Goal: Transaction & Acquisition: Download file/media

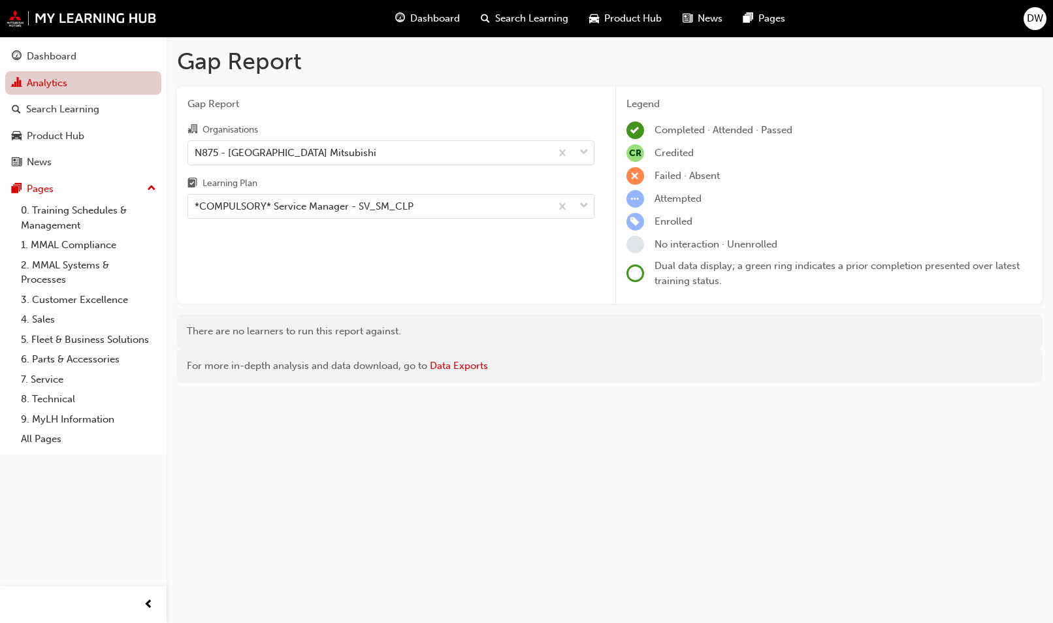
click at [44, 93] on link "Analytics" at bounding box center [83, 83] width 156 height 24
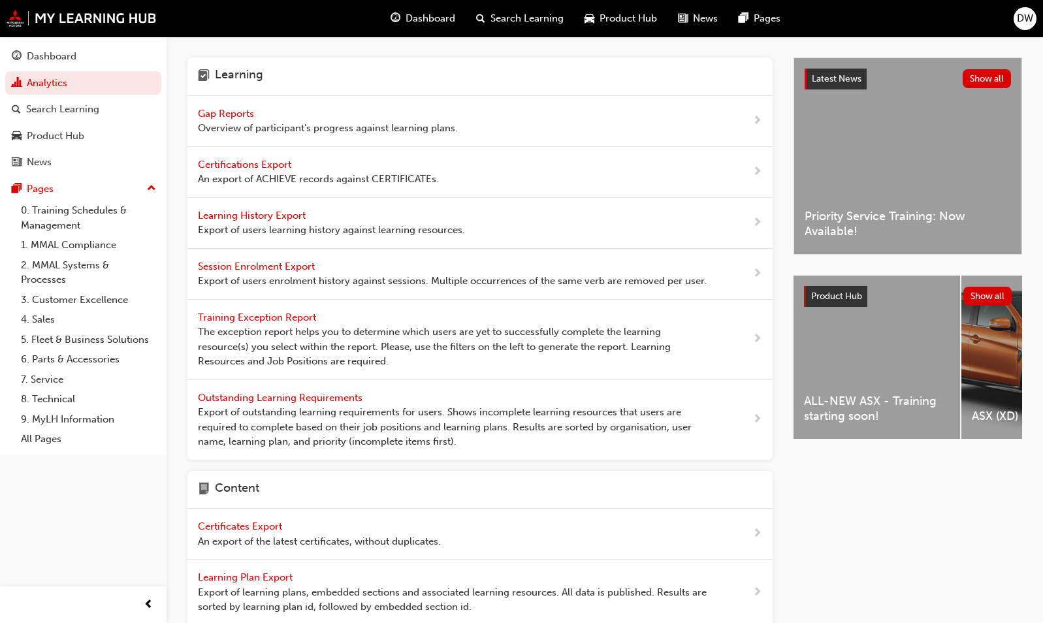
click at [275, 163] on span "Certifications Export" at bounding box center [246, 165] width 96 height 12
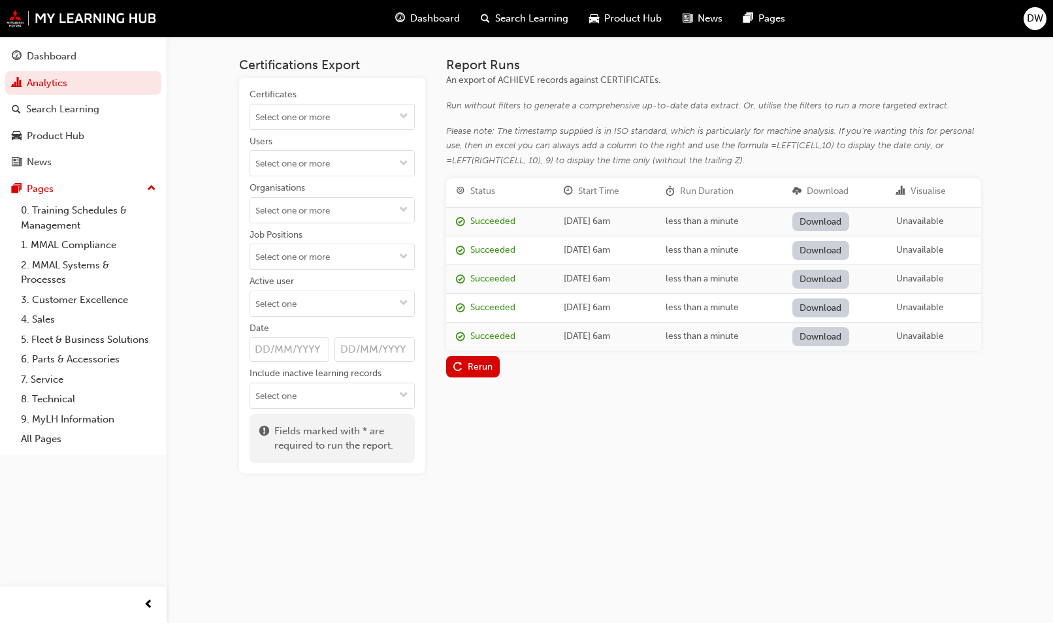
click at [275, 163] on input "Users" at bounding box center [332, 163] width 164 height 25
type input "tooth"
click at [301, 184] on li "[PERSON_NAME]" at bounding box center [332, 188] width 165 height 25
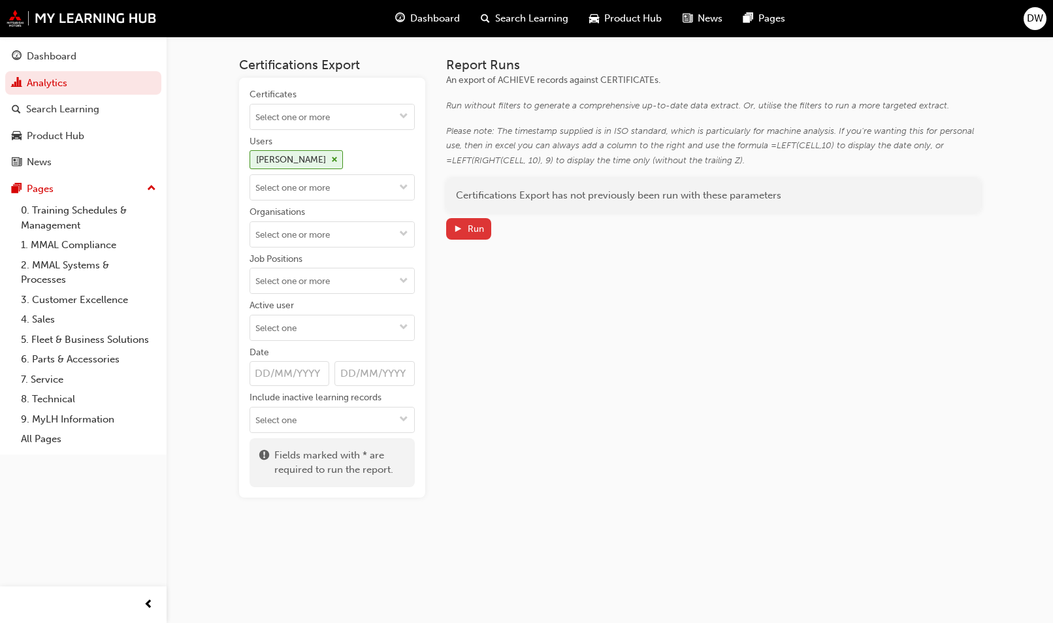
click at [468, 227] on div "Run" at bounding box center [476, 228] width 16 height 11
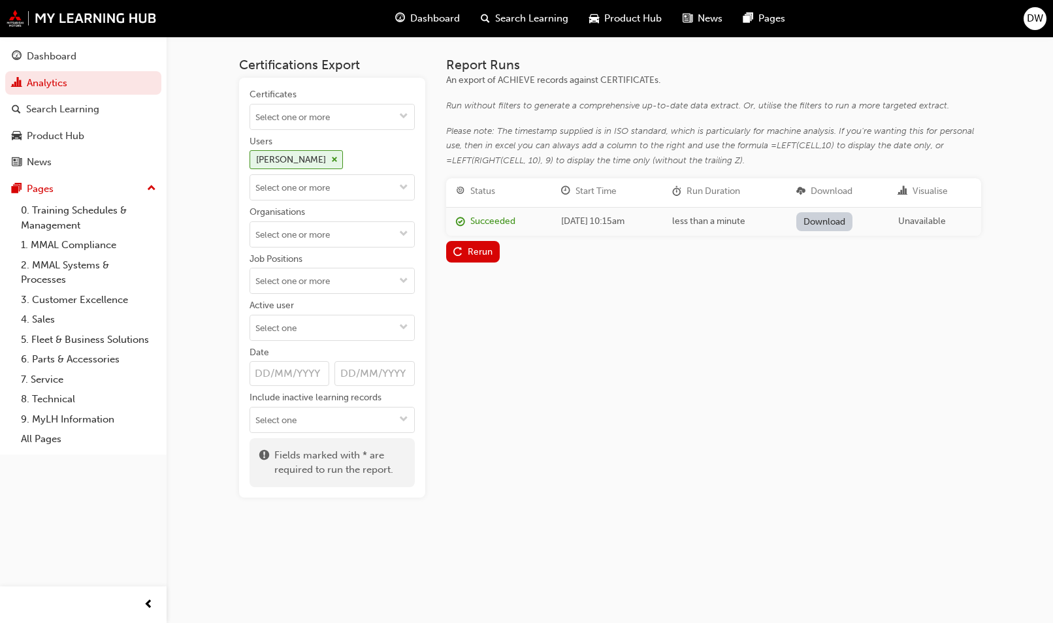
click at [849, 227] on link "Download" at bounding box center [824, 221] width 57 height 19
click at [674, 355] on div "Report Runs An export of ACHIEVE records against CERTIFICATEs. Run without filt…" at bounding box center [713, 277] width 535 height 440
